Goal: Task Accomplishment & Management: Use online tool/utility

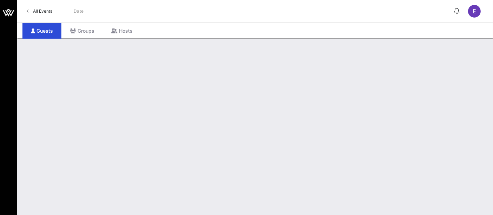
click at [45, 13] on span "All Events" at bounding box center [42, 10] width 19 height 5
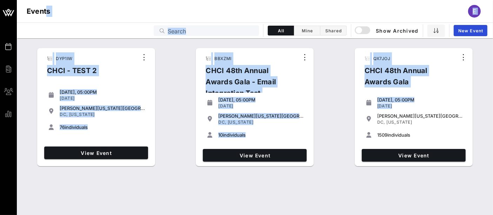
drag, startPoint x: 45, startPoint y: 13, endPoint x: 378, endPoint y: 115, distance: 348.3
click at [378, 115] on div "Events Billing Groups Reports Events E Events Search All Mine Shared Show Archi…" at bounding box center [246, 107] width 493 height 215
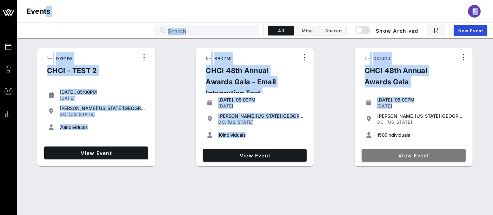
click at [421, 154] on span "View Event" at bounding box center [414, 155] width 98 height 6
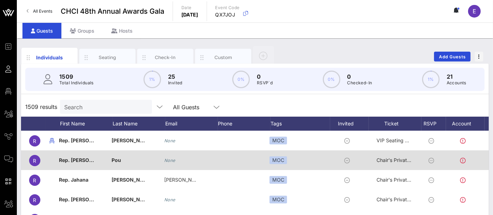
scroll to position [0, 14]
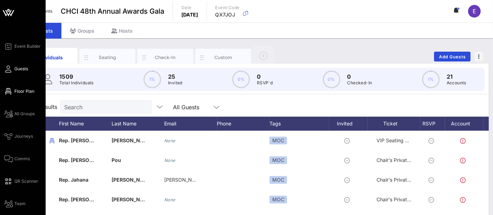
click at [25, 91] on span "Floor Plan" at bounding box center [24, 91] width 20 height 6
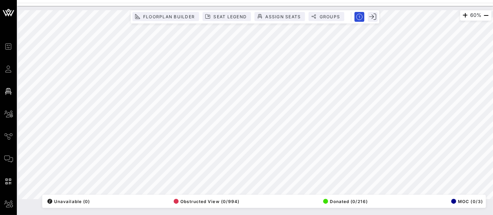
click at [139, 197] on div "60% Floorplan Builder Seat Legend Assign Seats Groups Exit All Reserved Shared …" at bounding box center [254, 104] width 473 height 189
click at [171, 16] on span "Floorplan Builder" at bounding box center [169, 16] width 52 height 5
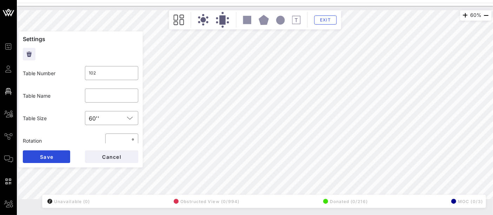
type input "100"
type input "DNC"
type input "102"
click at [100, 77] on input "102" at bounding box center [111, 72] width 45 height 11
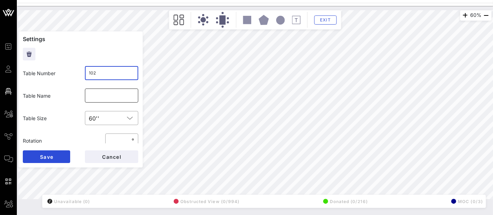
click at [97, 95] on input "text" at bounding box center [111, 95] width 45 height 11
type input "I"
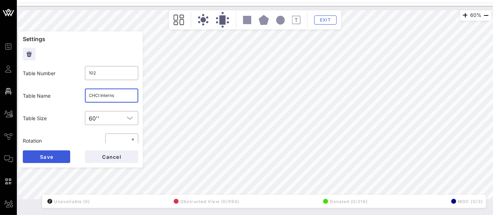
type input "CHCI Interns"
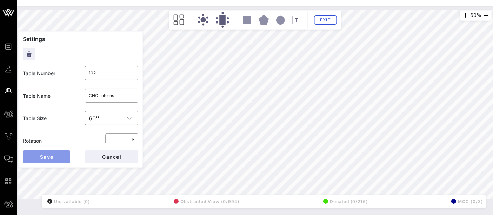
click at [54, 157] on button "Save" at bounding box center [46, 156] width 47 height 13
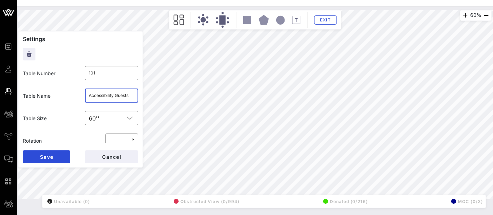
click at [106, 97] on input "Accessibility Guests" at bounding box center [111, 95] width 45 height 11
type input "CHCI Interns (Accessibility)"
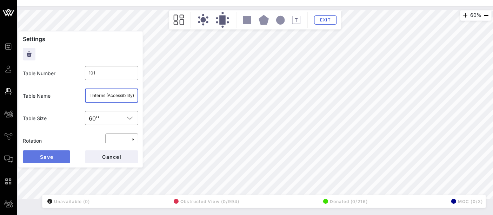
scroll to position [0, 0]
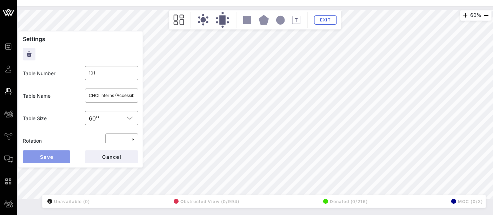
click at [54, 159] on button "Save" at bounding box center [46, 156] width 47 height 13
click at [118, 95] on input "DCCC (5) / DSCC (5)" at bounding box center [111, 95] width 45 height 11
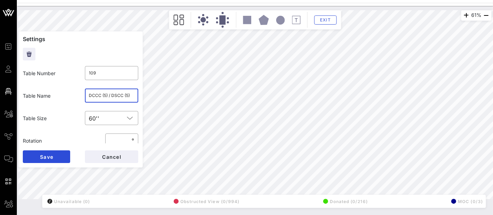
click at [118, 95] on input "DCCC (5) / DSCC (5)" at bounding box center [111, 95] width 45 height 11
type input "108"
click at [93, 97] on input "text" at bounding box center [111, 95] width 45 height 11
paste input "DCCC (5) / DSCC (5)"
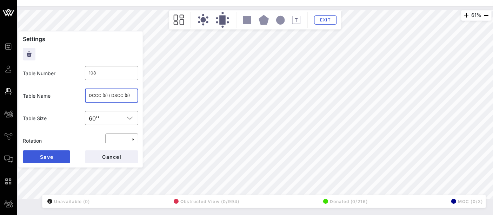
type input "DCCC (5) / DSCC (5)"
click at [48, 158] on span "Save" at bounding box center [47, 157] width 14 height 6
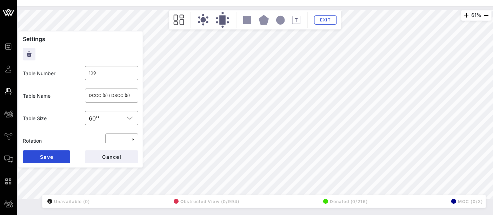
type input "110"
type input "Reproductive Freedom"
click at [118, 98] on input "Reproductive Freedom" at bounding box center [111, 95] width 45 height 11
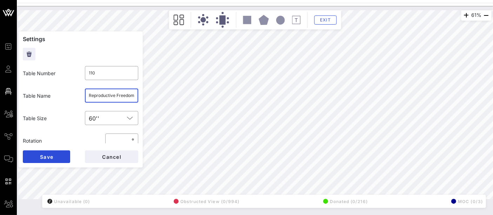
type input "109"
click at [110, 99] on input "DCCC (5) / DSCC (5)" at bounding box center [111, 95] width 45 height 11
paste input "Reproductive Freedom"
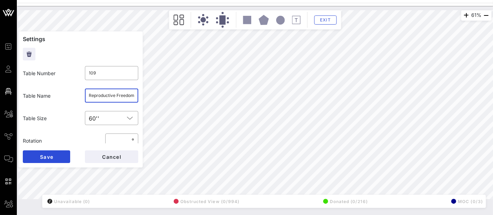
scroll to position [0, 2]
type input "Reproductive Freedom"
click at [52, 154] on span "Save" at bounding box center [47, 157] width 14 height 6
click at [105, 94] on input "Act Blue 2" at bounding box center [111, 95] width 45 height 11
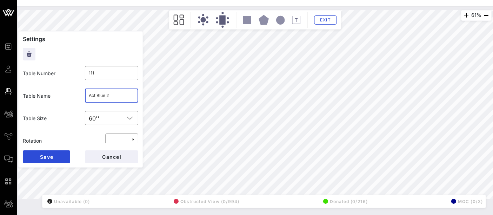
click at [105, 94] on input "Act Blue 2" at bounding box center [111, 95] width 45 height 11
type input "110"
click at [107, 98] on input "Reproductive Freedom" at bounding box center [111, 95] width 45 height 11
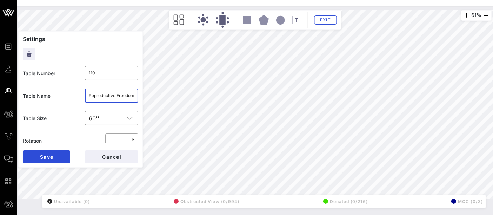
click at [107, 98] on input "Reproductive Freedom" at bounding box center [111, 95] width 45 height 11
paste input "Act Blue 2"
type input "Act Blue 2"
click at [55, 153] on button "Save" at bounding box center [46, 156] width 47 height 13
click at [101, 94] on input "Act Blue 2" at bounding box center [111, 95] width 45 height 11
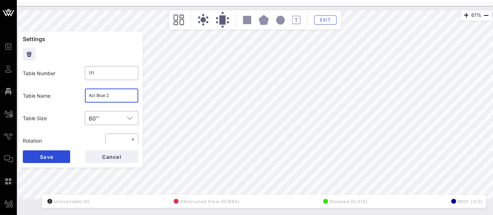
click at [101, 94] on input "Act Blue 2" at bounding box center [111, 95] width 45 height 11
type input "CHCI Fellows"
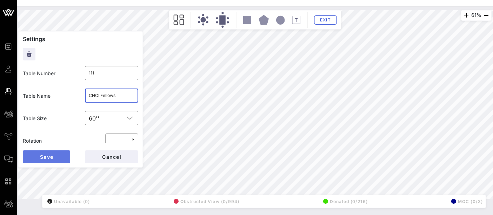
click at [55, 155] on button "Save" at bounding box center [46, 156] width 47 height 13
click at [95, 96] on input "text" at bounding box center [111, 95] width 45 height 11
type input "CHCI Fellows 2"
click at [57, 159] on button "Save" at bounding box center [46, 156] width 47 height 13
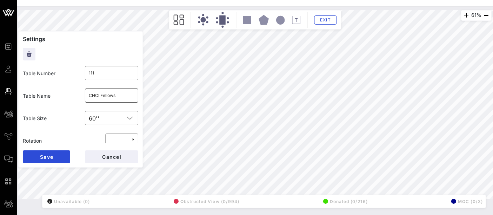
click at [118, 99] on input "CHCI Fellows" at bounding box center [111, 95] width 45 height 11
drag, startPoint x: 122, startPoint y: 95, endPoint x: 99, endPoint y: 96, distance: 23.5
click at [99, 96] on input "CHCI Fellows 2" at bounding box center [111, 95] width 45 height 11
type input "CHCI Programs 3"
click at [57, 159] on button "Save" at bounding box center [46, 156] width 47 height 13
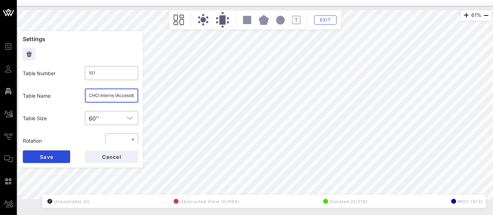
drag, startPoint x: 111, startPoint y: 96, endPoint x: 98, endPoint y: 97, distance: 13.0
click at [98, 97] on input "CHCI Interns (Accessibility)" at bounding box center [111, 95] width 45 height 11
type input "CHCI Programs 1 (Accessibility)"
click at [58, 157] on button "Save" at bounding box center [46, 156] width 47 height 13
type input "102"
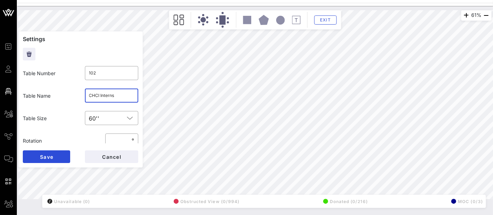
drag, startPoint x: 114, startPoint y: 95, endPoint x: 99, endPoint y: 95, distance: 15.4
click at [99, 95] on input "CHCI Interns" at bounding box center [111, 95] width 45 height 11
type input "CHCI Programs 2"
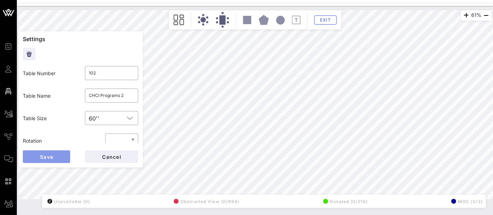
click at [62, 157] on button "Save" at bounding box center [46, 156] width 47 height 13
type input "112"
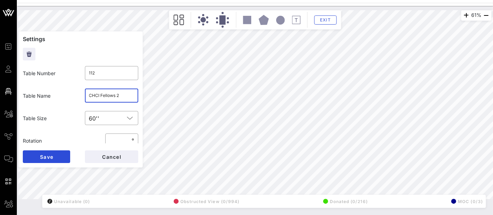
drag, startPoint x: 120, startPoint y: 94, endPoint x: 98, endPoint y: 95, distance: 22.9
click at [98, 95] on input "CHCI Fellows 2" at bounding box center [111, 95] width 45 height 11
type input "CHCI Programs 4"
click at [50, 154] on span "Save" at bounding box center [47, 157] width 14 height 6
click at [96, 98] on input "text" at bounding box center [111, 95] width 45 height 11
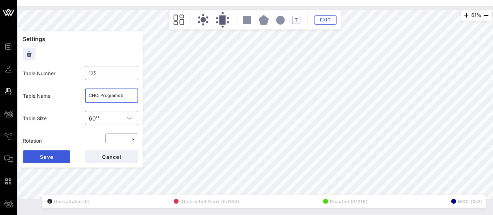
type input "CHCI Programs 5"
click at [50, 158] on span "Save" at bounding box center [47, 157] width 14 height 6
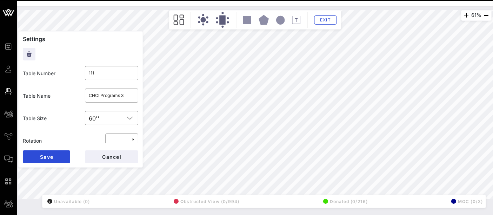
type input "110"
type input "Act Blue 2"
type input "111"
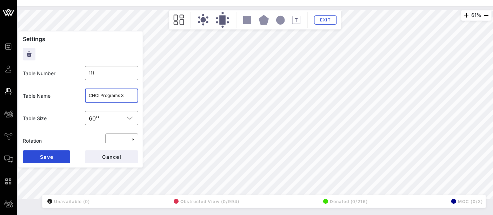
click at [103, 96] on input "CHCI Programs 3" at bounding box center [111, 95] width 45 height 11
type input "a"
type input "Act Blue 2"
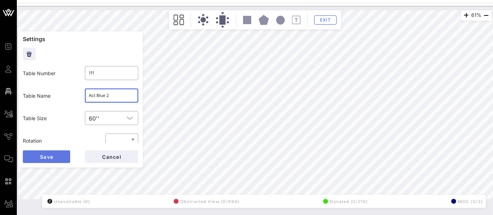
click at [49, 161] on button "Save" at bounding box center [46, 156] width 47 height 13
click at [110, 92] on input "Act Blue 2" at bounding box center [111, 95] width 45 height 11
paste input "CHCI Programs 3"
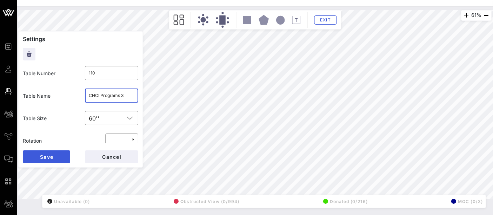
type input "CHCI Programs 3"
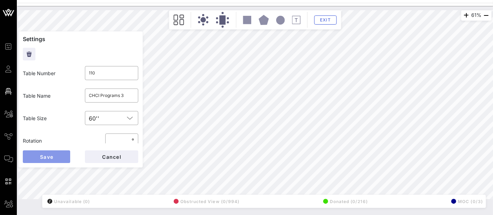
click at [47, 155] on span "Save" at bounding box center [47, 157] width 14 height 6
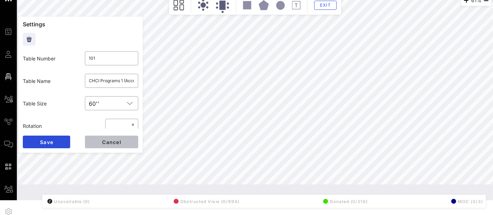
click at [126, 138] on button "Cancel" at bounding box center [111, 141] width 53 height 13
click at [395, 204] on div "/ Unavailable (0) Obstructed View (0/994) Donated (0/216) MOC (0/3)" at bounding box center [263, 201] width 443 height 13
click at [329, 6] on span "Exit" at bounding box center [325, 4] width 13 height 5
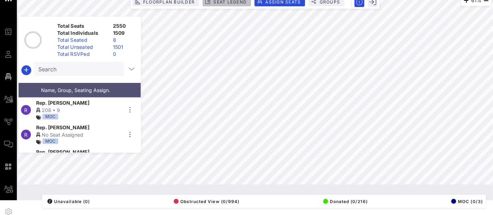
click at [234, 4] on button "Seat Legend" at bounding box center [227, 1] width 48 height 9
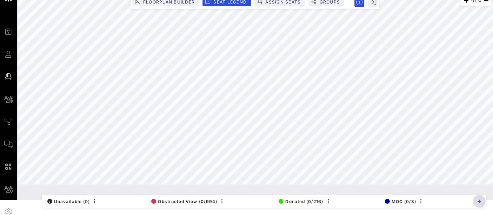
click at [480, 204] on button "button" at bounding box center [479, 201] width 13 height 13
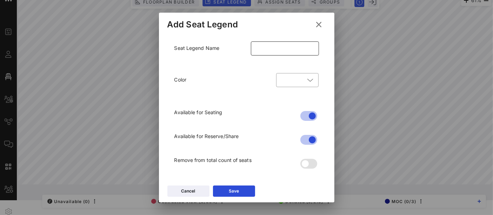
click at [277, 49] on input "text" at bounding box center [285, 48] width 60 height 11
type input "P"
click at [305, 84] on div at bounding box center [310, 80] width 10 height 8
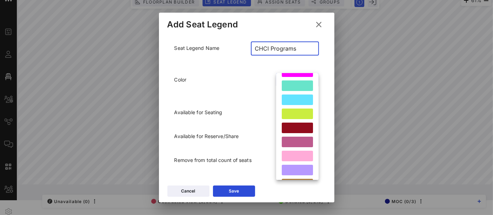
scroll to position [119, 0]
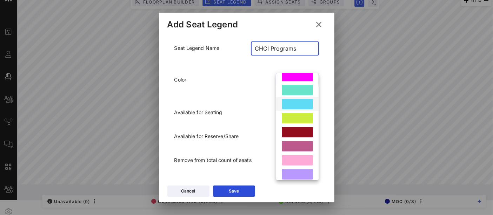
click at [301, 106] on div at bounding box center [297, 104] width 31 height 11
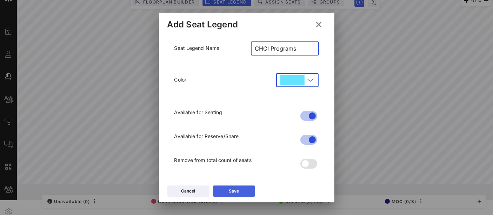
type input "CHCI Programs"
click at [243, 192] on button "Save" at bounding box center [234, 190] width 42 height 11
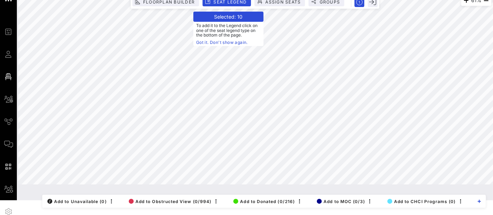
click at [204, 43] on link "Got it. Don't show again." at bounding box center [228, 42] width 65 height 7
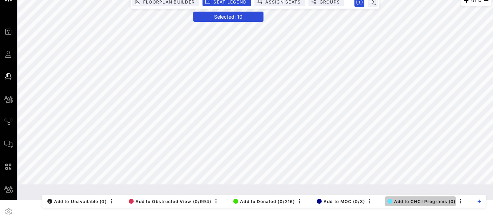
click at [418, 201] on span "Add to CHCI Programs (0)" at bounding box center [421, 201] width 68 height 5
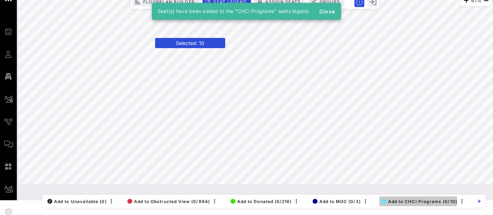
click at [426, 203] on span "Add to CHCI Programs (0/10)" at bounding box center [420, 201] width 76 height 5
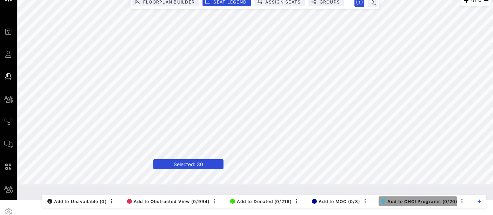
click at [418, 201] on span "Add to CHCI Programs (0/20)" at bounding box center [419, 201] width 77 height 5
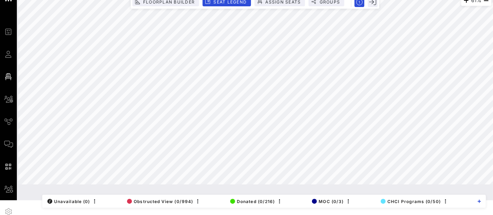
click at [366, 189] on div "61% Floorplan Builder Seat Legend Assign Seats Groups Exit All Reserved Shared …" at bounding box center [255, 95] width 476 height 209
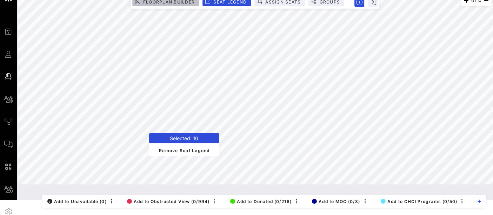
click at [169, 0] on span "Floorplan Builder" at bounding box center [169, 1] width 52 height 5
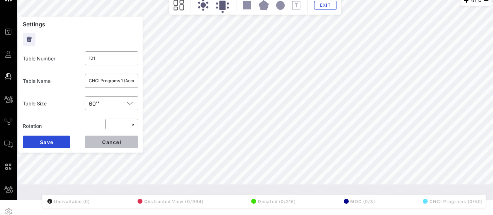
click at [117, 140] on span "Cancel" at bounding box center [112, 142] width 20 height 6
click at [115, 145] on span "Cancel" at bounding box center [112, 142] width 20 height 6
click at [330, 6] on span "Exit" at bounding box center [325, 4] width 13 height 5
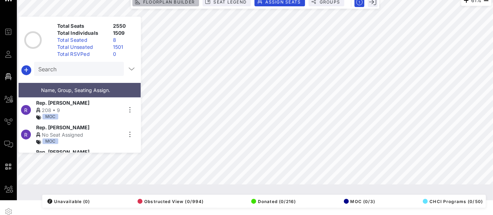
click at [183, 3] on span "Floorplan Builder" at bounding box center [169, 1] width 52 height 5
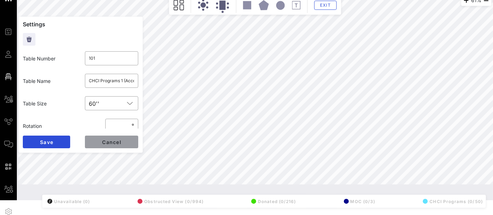
click at [117, 144] on span "Cancel" at bounding box center [112, 142] width 20 height 6
click at [370, 101] on div "61% Floorplan Builder Seat Legend Assign Seats Groups Exit Settings Table Numbe…" at bounding box center [255, 89] width 482 height 197
click at [114, 146] on button "Cancel" at bounding box center [111, 141] width 53 height 13
click at [126, 143] on button "Cancel" at bounding box center [111, 141] width 53 height 13
click at [111, 140] on span "Cancel" at bounding box center [112, 142] width 20 height 6
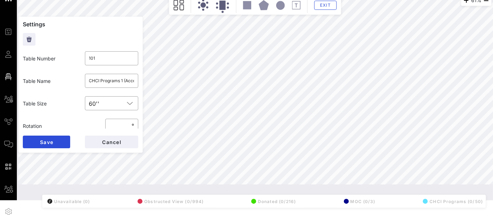
type input "420"
click at [92, 82] on input "text" at bounding box center [111, 80] width 45 height 11
type input "P"
type input "c"
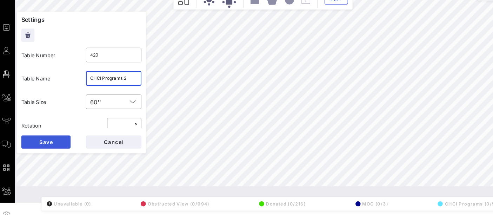
type input "CHCI Programs 2"
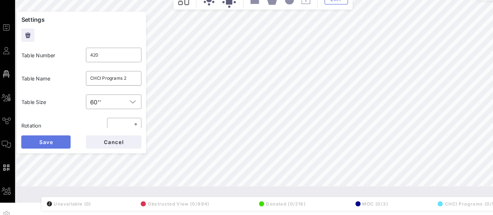
scroll to position [14, 0]
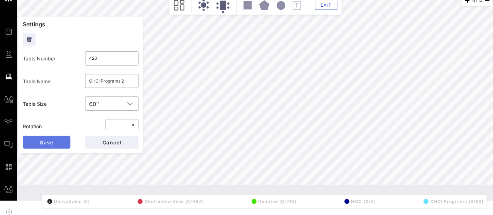
click at [57, 140] on button "Save" at bounding box center [46, 142] width 47 height 13
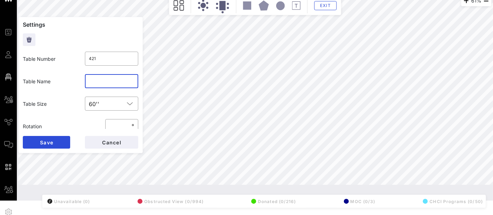
click at [102, 84] on input "text" at bounding box center [111, 80] width 45 height 11
click at [112, 142] on span "Cancel" at bounding box center [112, 142] width 20 height 6
click at [107, 84] on input "text" at bounding box center [111, 80] width 45 height 11
paste input "CHCI Programs 3"
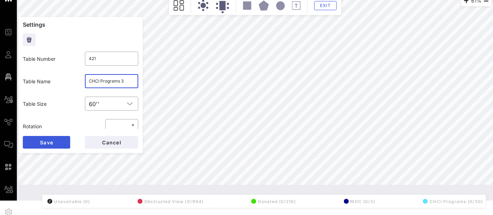
type input "CHCI Programs 3"
click at [48, 146] on button "Save" at bounding box center [46, 142] width 47 height 13
click at [104, 80] on input "text" at bounding box center [111, 80] width 45 height 11
type input "421"
type input "CHCI Programs 3"
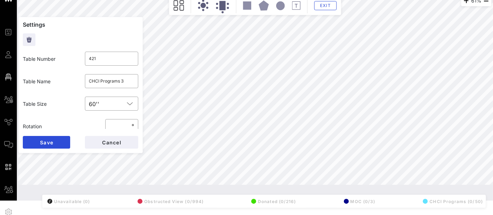
type input "431"
click at [107, 83] on input "text" at bounding box center [111, 80] width 45 height 11
paste input "CHCI Programs 3"
type input "CHCI Programs 4"
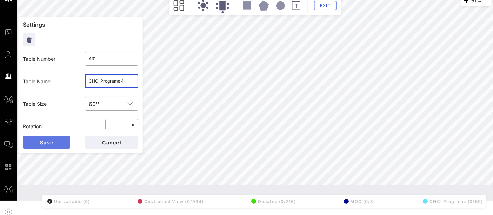
click at [56, 143] on button "Save" at bounding box center [46, 142] width 47 height 13
click at [111, 86] on input "text" at bounding box center [111, 80] width 45 height 11
paste input "CHCI Programs 3"
type input "CHCI Programs 5"
click at [59, 139] on button "Save" at bounding box center [46, 142] width 47 height 13
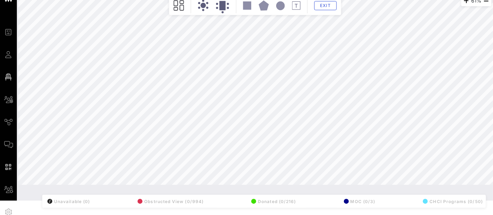
click at [104, 186] on div "61% Floorplan Builder Seat Legend Assign Seats Groups Exit All Reserved Shared …" at bounding box center [255, 90] width 482 height 197
click at [130, 200] on html "Event Builder Guests Floor Plan All Groups Journeys Comms QR Scanner Team Setti…" at bounding box center [246, 93] width 493 height 215
click at [331, 5] on span "Exit" at bounding box center [325, 5] width 13 height 5
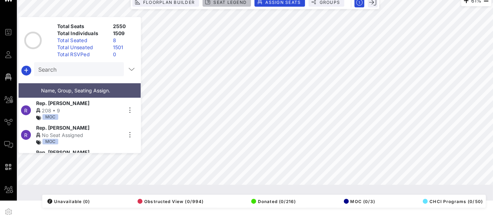
click at [235, 3] on span "Seat Legend" at bounding box center [230, 2] width 34 height 5
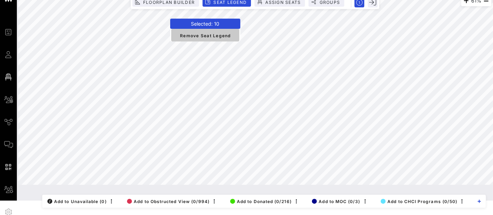
click at [208, 34] on span "Remove Seat Legend" at bounding box center [205, 35] width 57 height 6
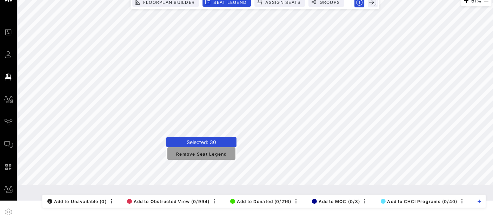
click at [196, 155] on span "Remove Seat Legend" at bounding box center [201, 153] width 57 height 6
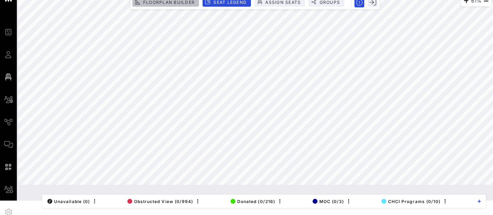
click at [178, 3] on span "Floorplan Builder" at bounding box center [169, 2] width 52 height 5
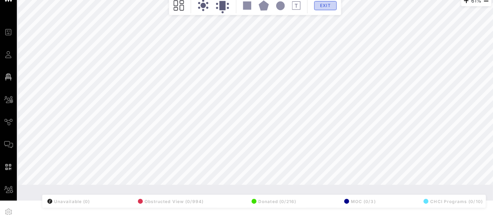
click at [330, 6] on span "Exit" at bounding box center [325, 5] width 13 height 5
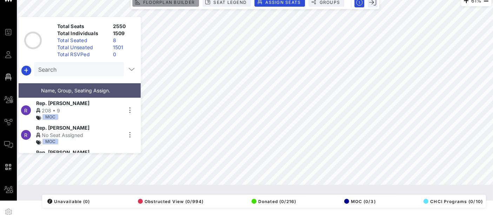
click at [170, 4] on span "Floorplan Builder" at bounding box center [169, 2] width 52 height 5
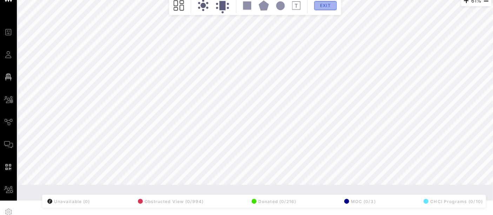
click at [330, 6] on span "Exit" at bounding box center [325, 5] width 13 height 5
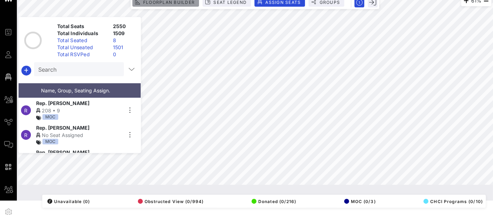
click at [179, 5] on button "Floorplan Builder" at bounding box center [165, 2] width 67 height 9
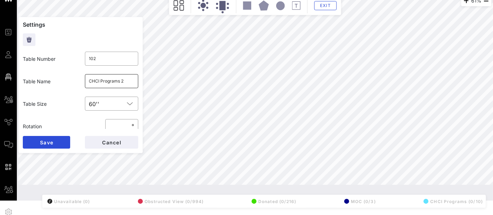
click at [106, 81] on input "CHCI Programs 2" at bounding box center [111, 80] width 45 height 11
click at [48, 143] on span "Save" at bounding box center [47, 142] width 14 height 6
click at [113, 80] on input "CHCI Programs 3" at bounding box center [111, 80] width 45 height 11
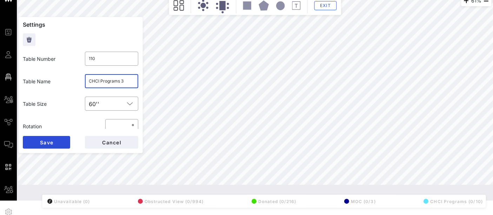
click at [113, 80] on input "CHCI Programs 3" at bounding box center [111, 80] width 45 height 11
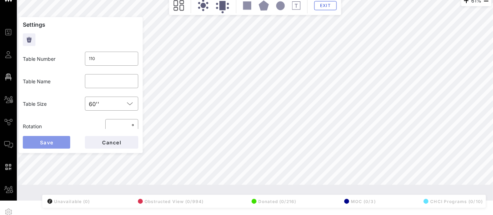
click at [51, 142] on span "Save" at bounding box center [47, 142] width 14 height 6
click at [105, 82] on input "CHCI Programs 4" at bounding box center [111, 80] width 45 height 11
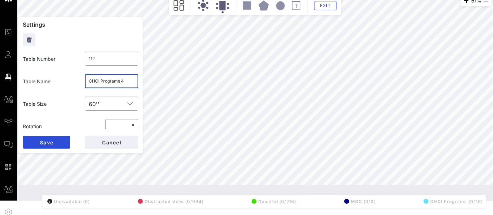
click at [105, 82] on input "CHCI Programs 4" at bounding box center [111, 80] width 45 height 11
click at [55, 144] on button "Save" at bounding box center [46, 142] width 47 height 13
click at [110, 82] on input "CHCI Programs 5" at bounding box center [111, 80] width 45 height 11
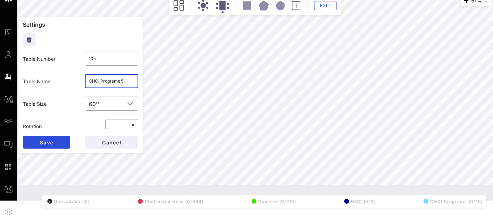
click at [110, 82] on input "CHCI Programs 5" at bounding box center [111, 80] width 45 height 11
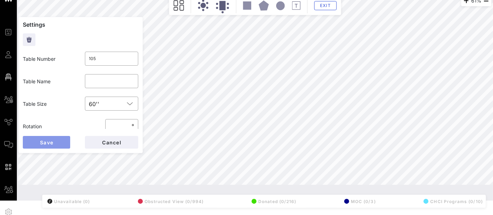
click at [55, 139] on button "Save" at bounding box center [46, 142] width 47 height 13
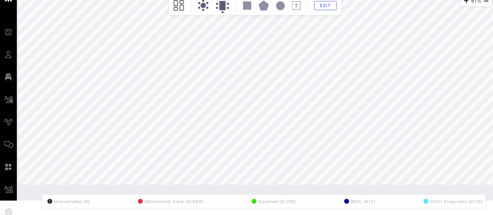
click at [138, 82] on div "61% Floorplan Builder Seat Legend Assign Seats Groups Exit All Reserved Shared …" at bounding box center [254, 90] width 473 height 189
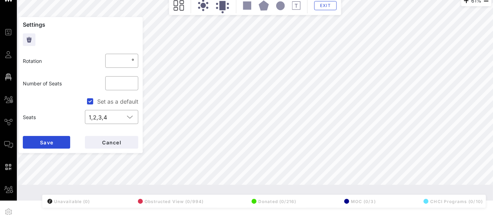
scroll to position [0, 0]
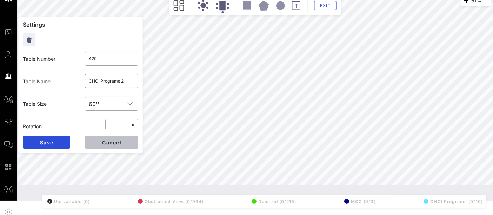
click at [120, 143] on span "Cancel" at bounding box center [112, 142] width 20 height 6
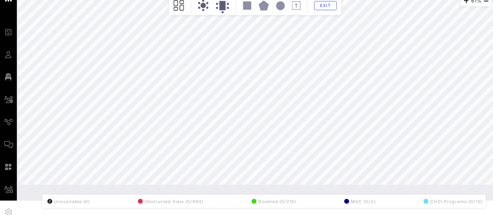
click at [332, 9] on div "Exit" at bounding box center [255, 6] width 169 height 16
click at [329, 8] on button "Exit" at bounding box center [325, 5] width 22 height 9
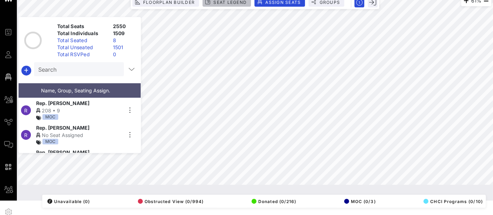
click at [229, 4] on span "Seat Legend" at bounding box center [230, 2] width 34 height 5
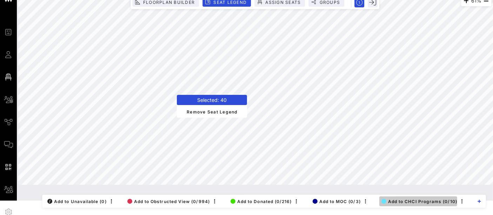
click at [416, 203] on span "Add to CHCI Programs (0/10)" at bounding box center [420, 201] width 76 height 5
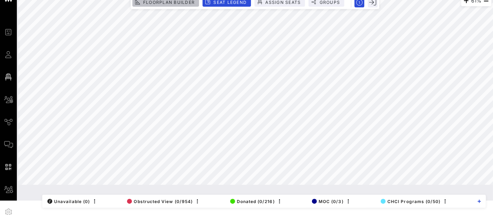
click at [168, 3] on span "Floorplan Builder" at bounding box center [169, 2] width 52 height 5
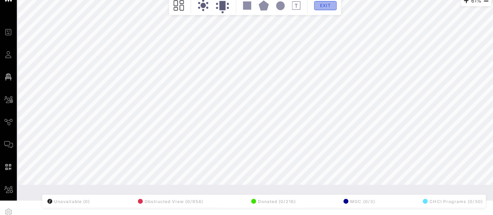
click at [334, 5] on button "Exit" at bounding box center [325, 5] width 22 height 9
